Goal: Task Accomplishment & Management: Use online tool/utility

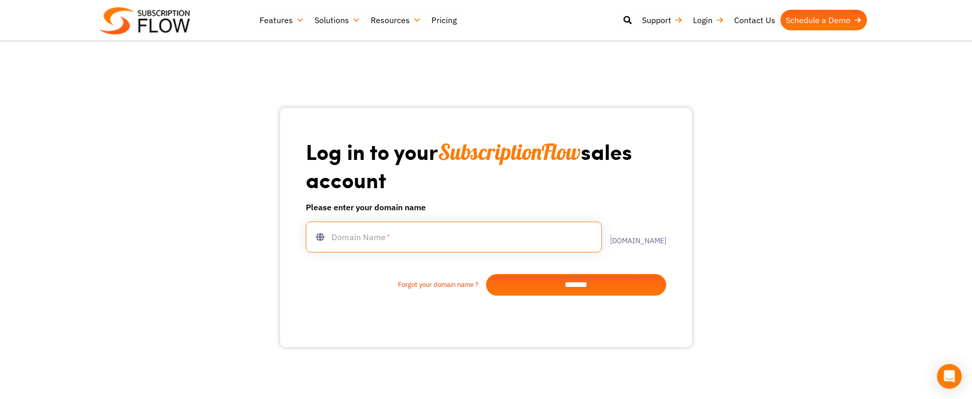
click at [401, 245] on input "text" at bounding box center [454, 237] width 296 height 31
click at [398, 227] on input "text" at bounding box center [454, 237] width 296 height 31
type input "******"
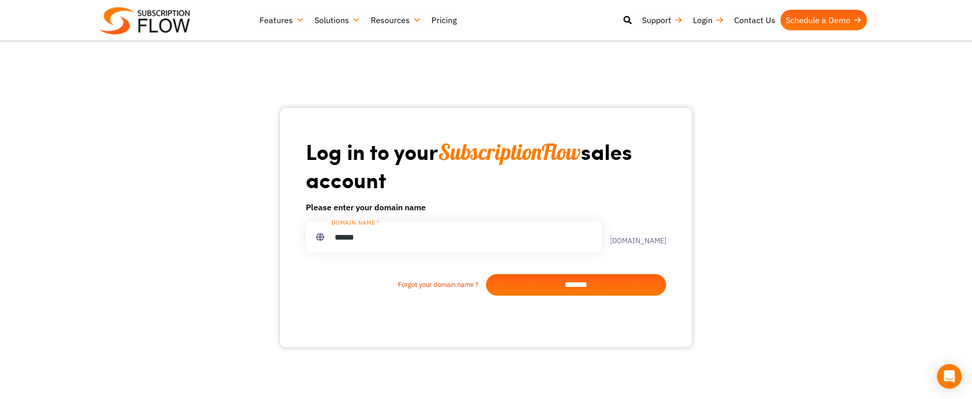
click at [590, 284] on input "*******" at bounding box center [576, 285] width 180 height 22
